Goal: Task Accomplishment & Management: Use online tool/utility

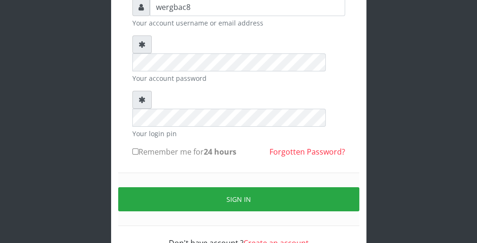
scroll to position [87, 0]
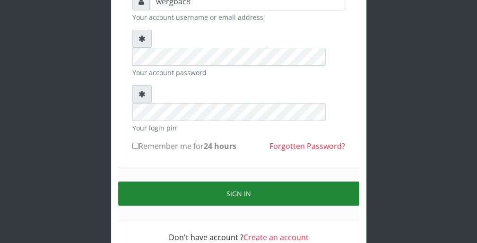
click at [328, 181] on button "Sign in" at bounding box center [238, 193] width 241 height 24
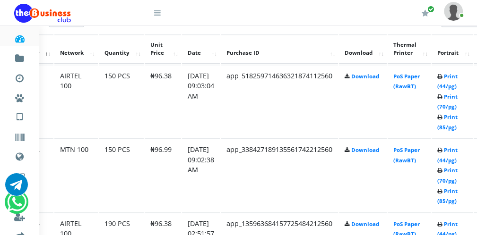
scroll to position [510, 38]
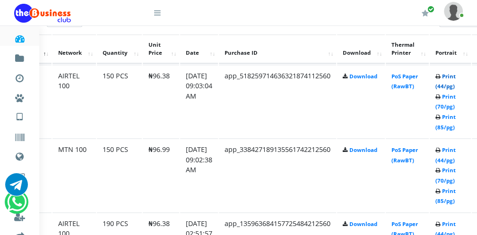
click at [450, 85] on link "Print (44/pg)" at bounding box center [445, 81] width 20 height 17
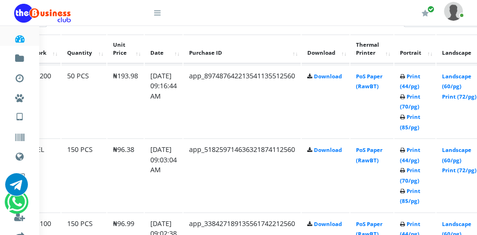
scroll to position [510, 54]
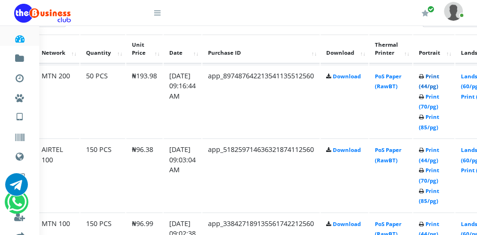
click at [433, 85] on link "Print (44/pg)" at bounding box center [428, 81] width 20 height 17
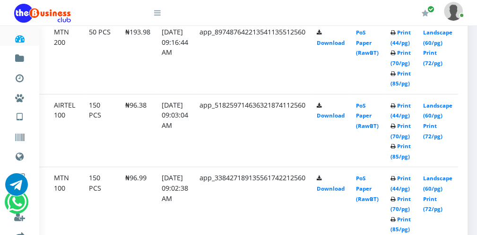
scroll to position [644, 130]
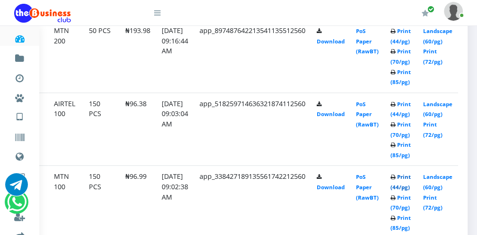
click at [402, 186] on link "Print (44/pg)" at bounding box center [400, 181] width 20 height 17
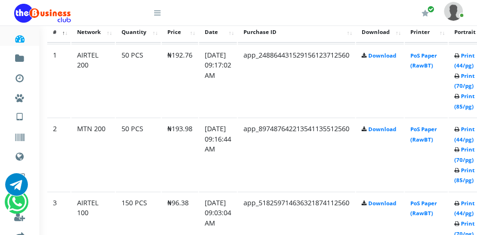
scroll to position [531, 38]
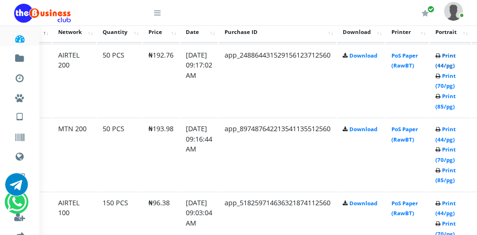
click at [455, 64] on link "Print (44/pg)" at bounding box center [445, 60] width 20 height 17
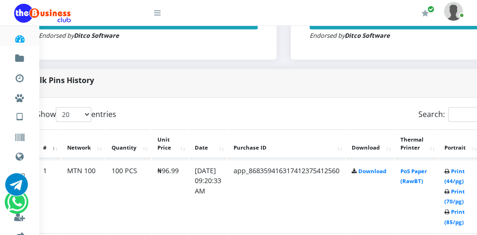
scroll to position [415, 38]
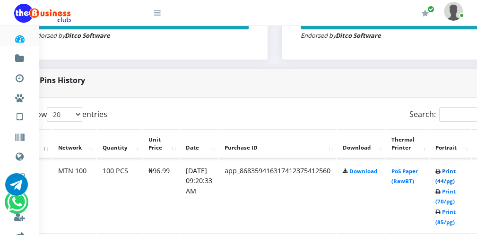
click at [453, 179] on link "Print (44/pg)" at bounding box center [445, 176] width 20 height 17
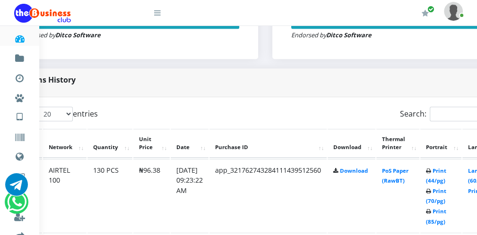
scroll to position [416, 57]
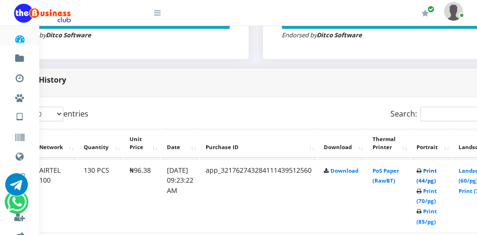
click at [431, 179] on link "Print (44/pg)" at bounding box center [426, 175] width 20 height 17
